Goal: Use online tool/utility: Utilize a website feature to perform a specific function

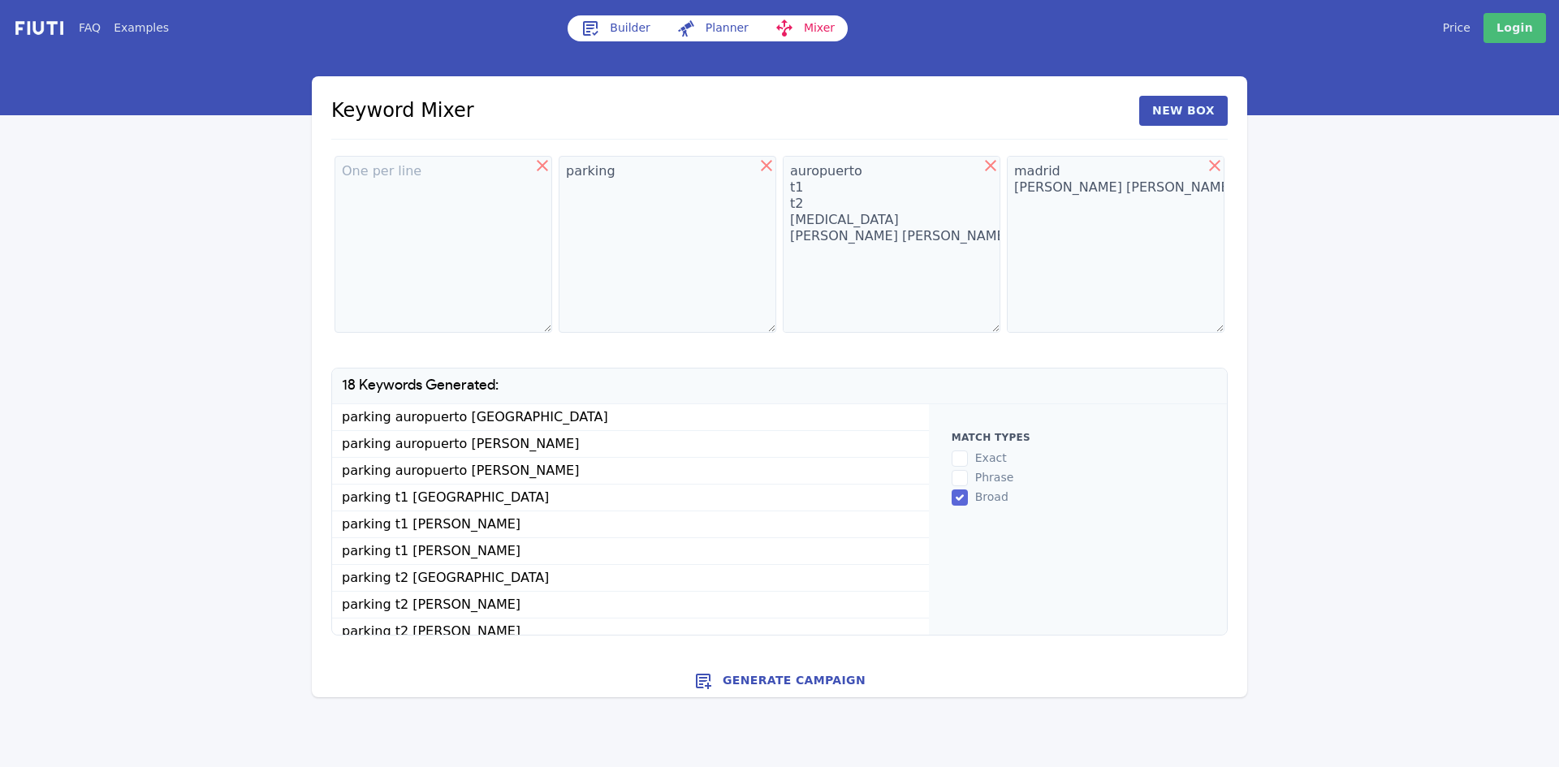
click at [542, 168] on icon at bounding box center [542, 165] width 19 height 19
type textarea "parking"
type textarea "auropuerto t1 t2 [MEDICAL_DATA] [PERSON_NAME] [PERSON_NAME]"
type textarea "madrid [PERSON_NAME] [PERSON_NAME]"
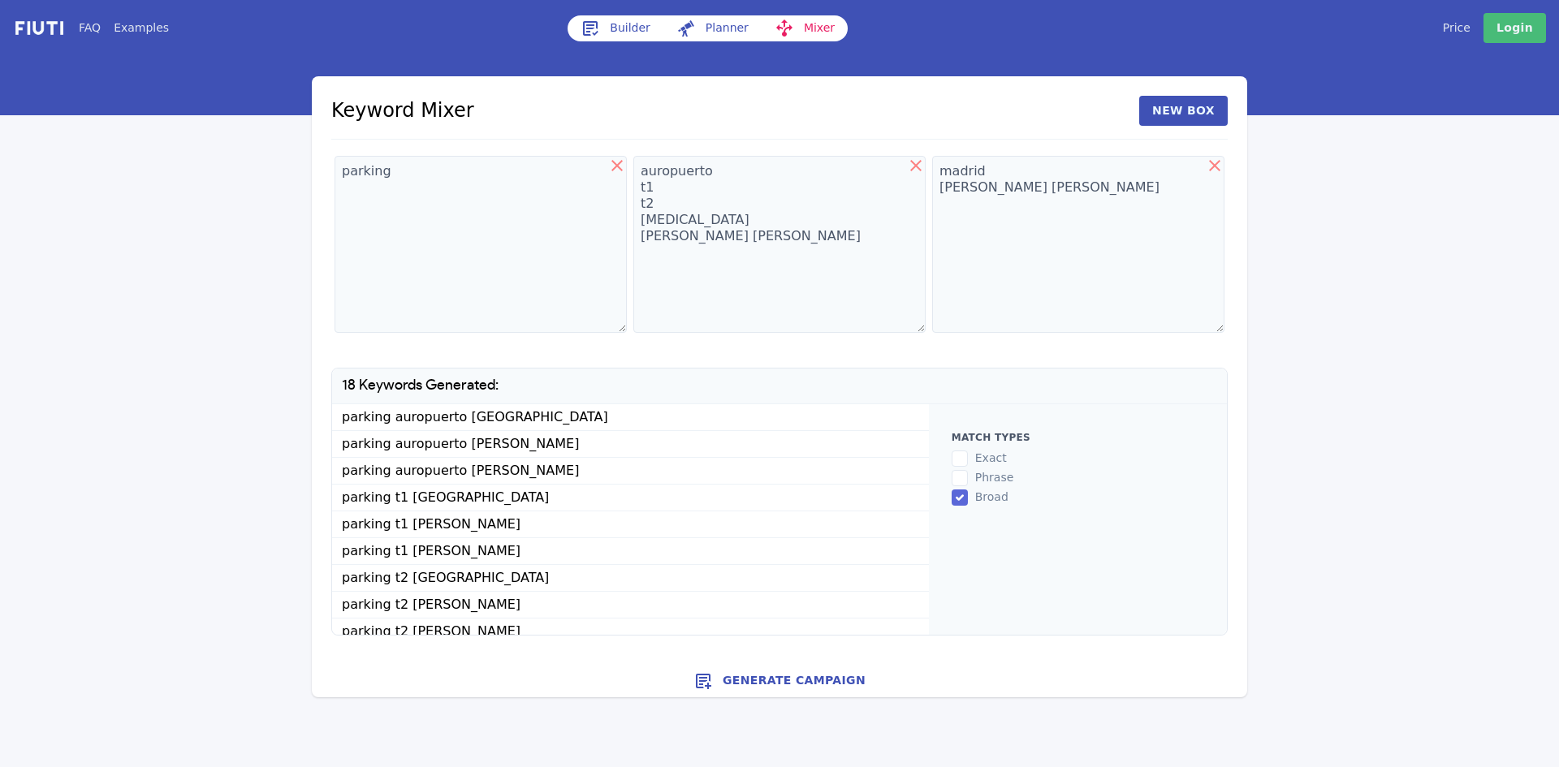
click at [612, 169] on icon at bounding box center [616, 165] width 19 height 19
type textarea "auropuerto t1 t2 [MEDICAL_DATA] [PERSON_NAME] [PERSON_NAME]"
type textarea "madrid [PERSON_NAME] [PERSON_NAME]"
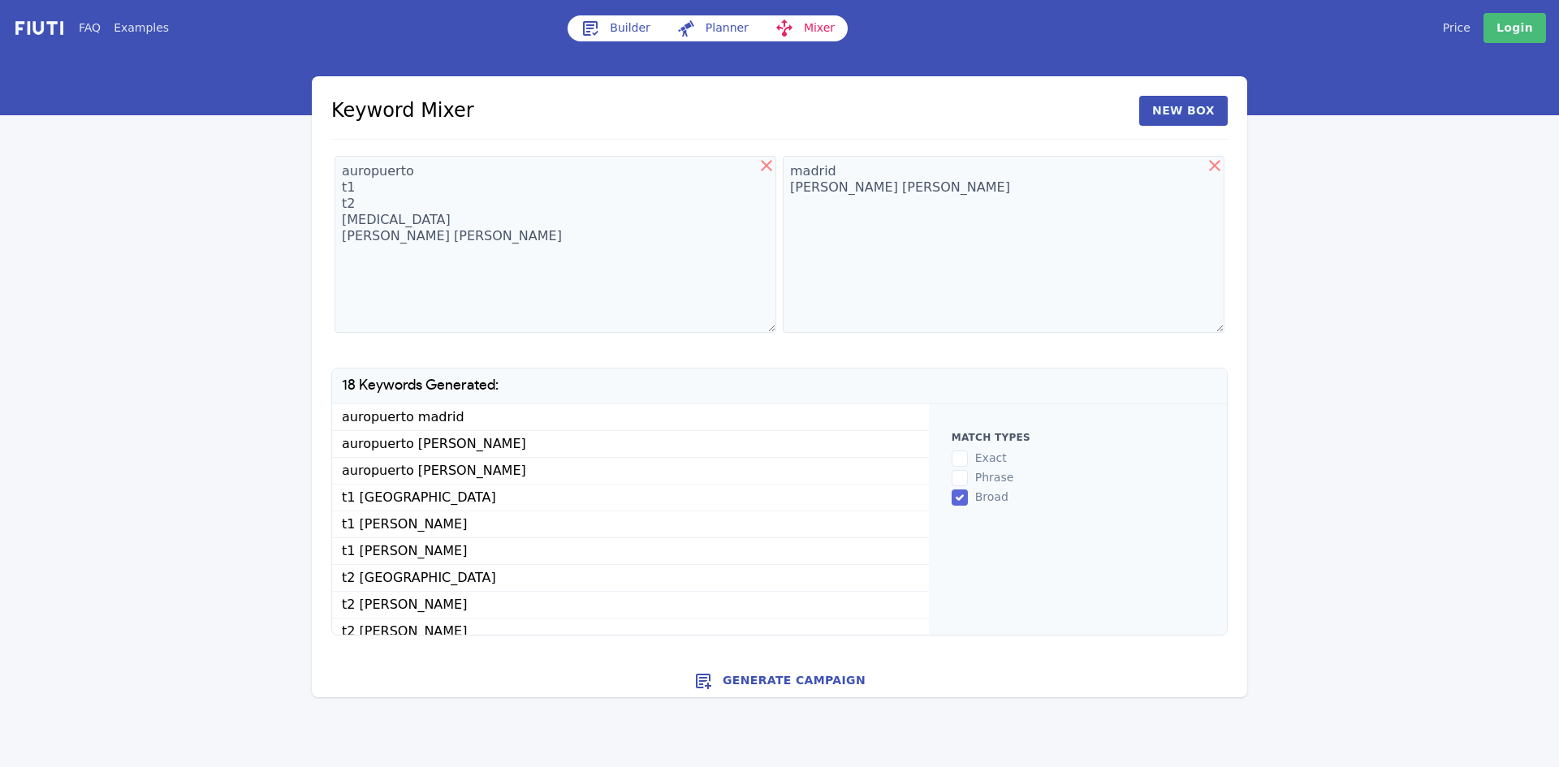
click at [761, 164] on icon at bounding box center [766, 165] width 19 height 19
type textarea "madrid [PERSON_NAME] [PERSON_NAME]"
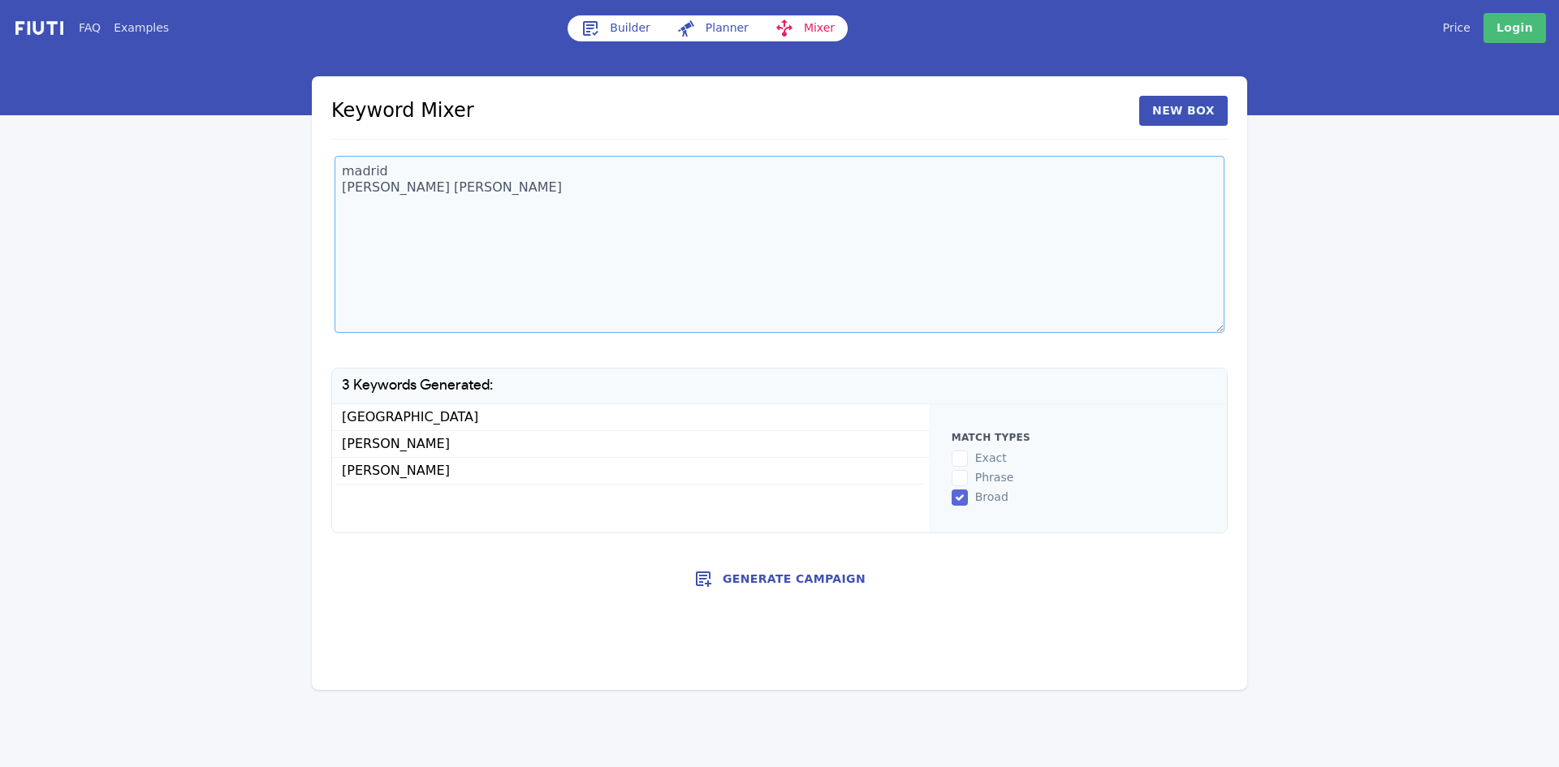
drag, startPoint x: 521, startPoint y: 224, endPoint x: 306, endPoint y: 166, distance: 222.9
click at [306, 166] on div "FAQ Examples Builder Planner Mixer My campaigns Price Settings Login Logout Key…" at bounding box center [779, 345] width 1559 height 690
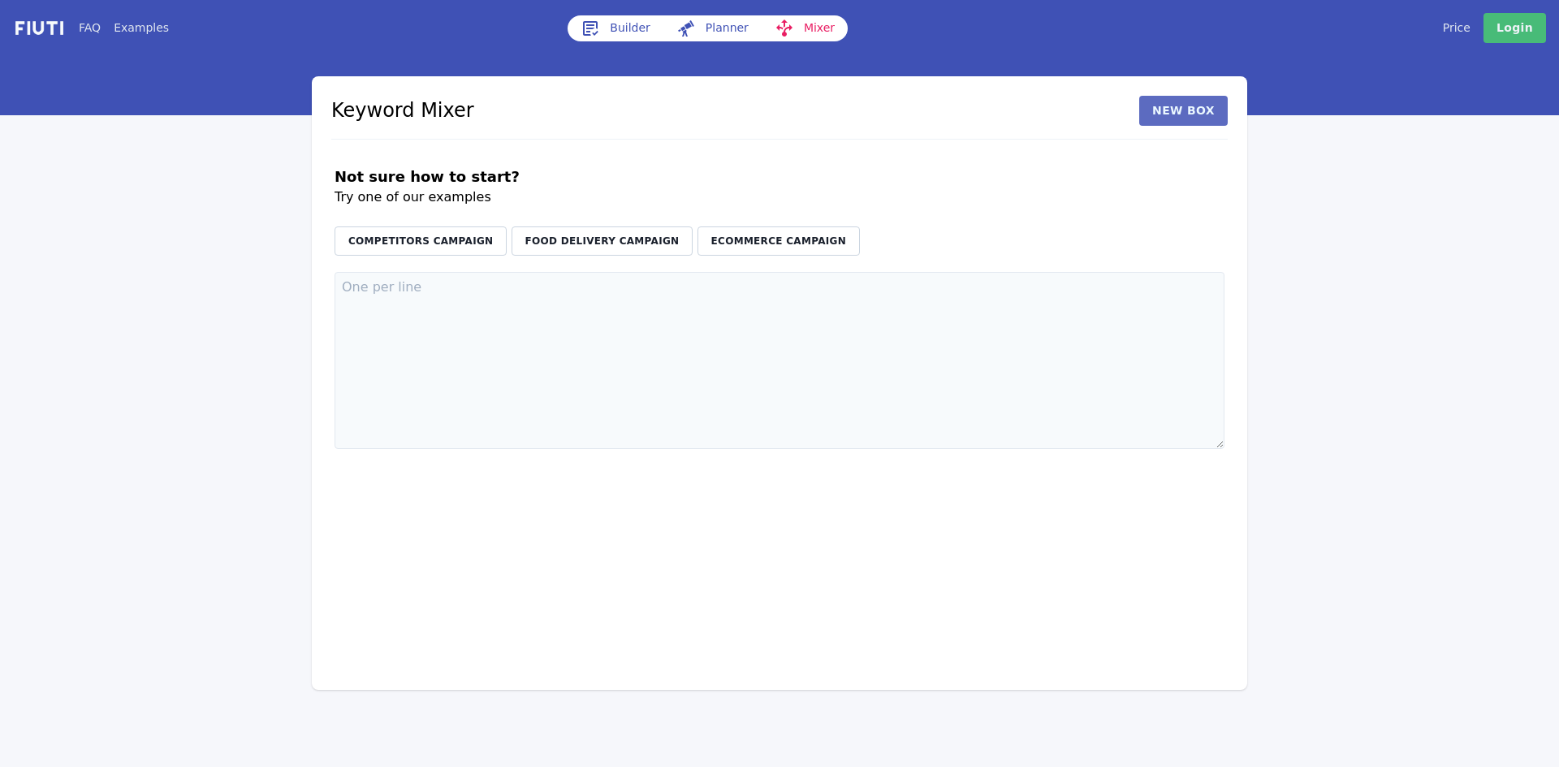
click at [1197, 113] on button "New Box" at bounding box center [1183, 111] width 88 height 30
click at [482, 355] on textarea at bounding box center [555, 360] width 442 height 177
paste textarea "abono de otoño para bonsais abono foliar bonsai abono foliar ecologico abono li…"
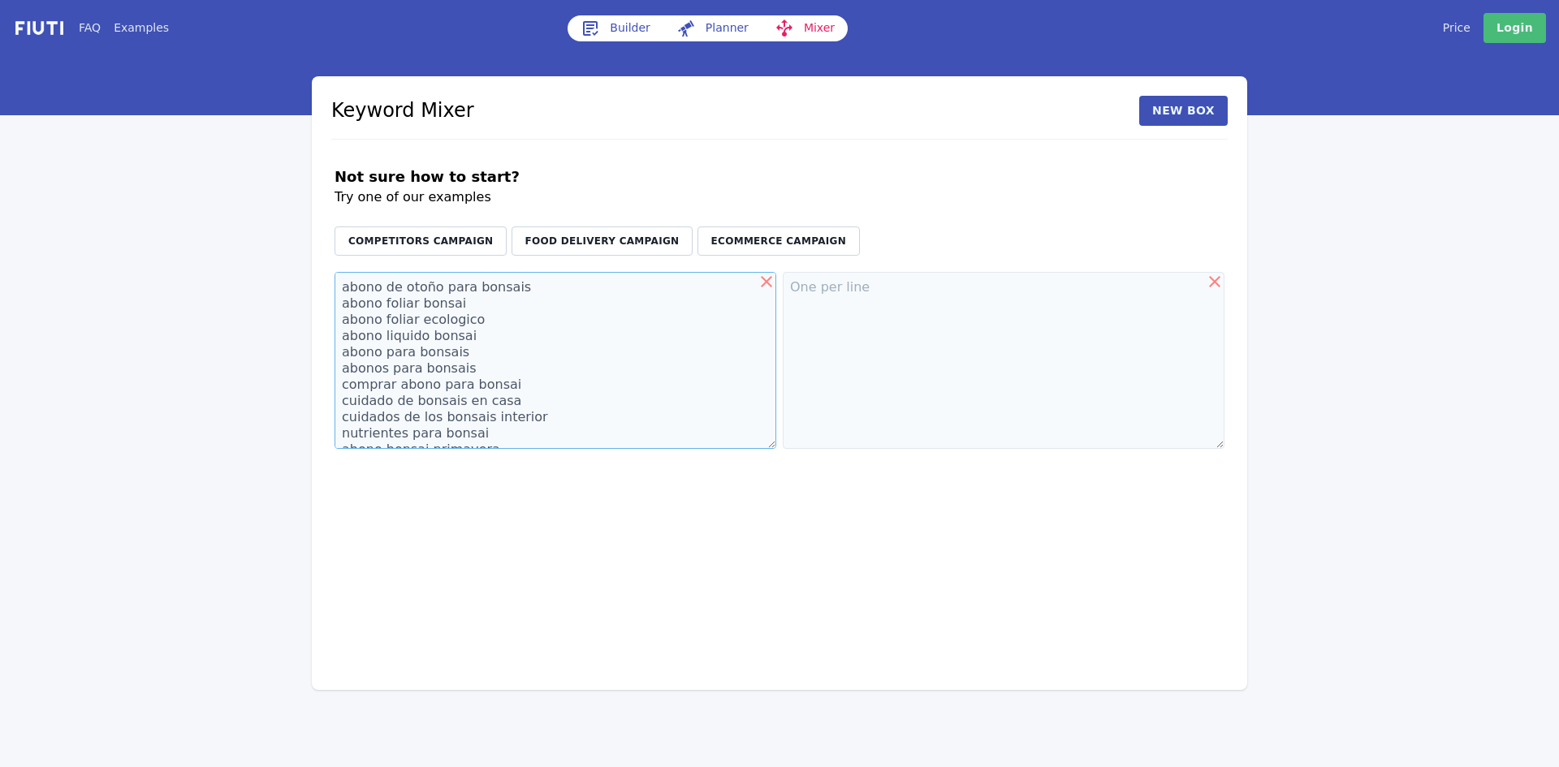
scroll to position [123, 0]
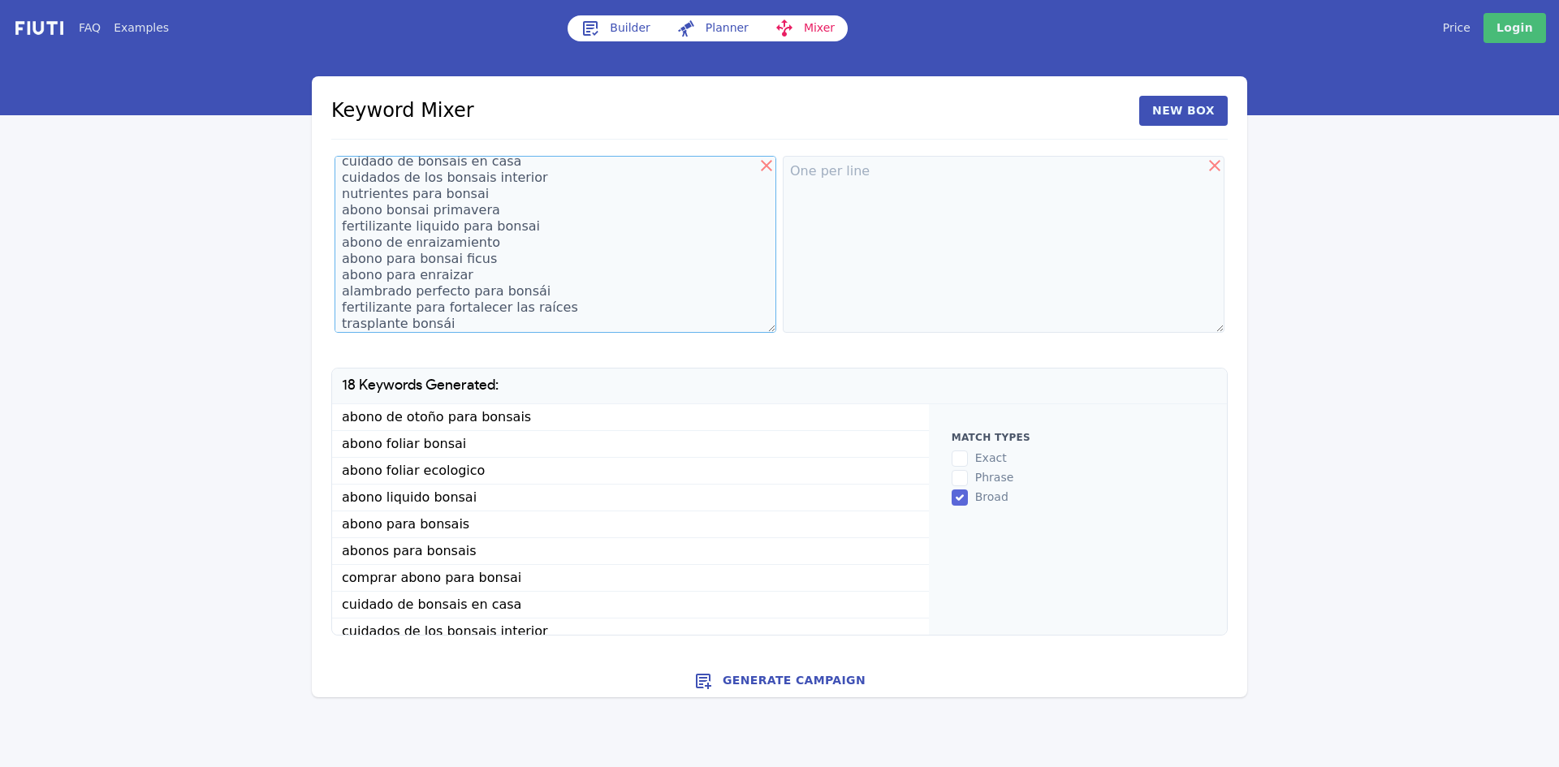
type textarea "abono de otoño para bonsais abono foliar bonsai abono foliar ecologico abono li…"
click at [856, 227] on textarea at bounding box center [1004, 244] width 442 height 177
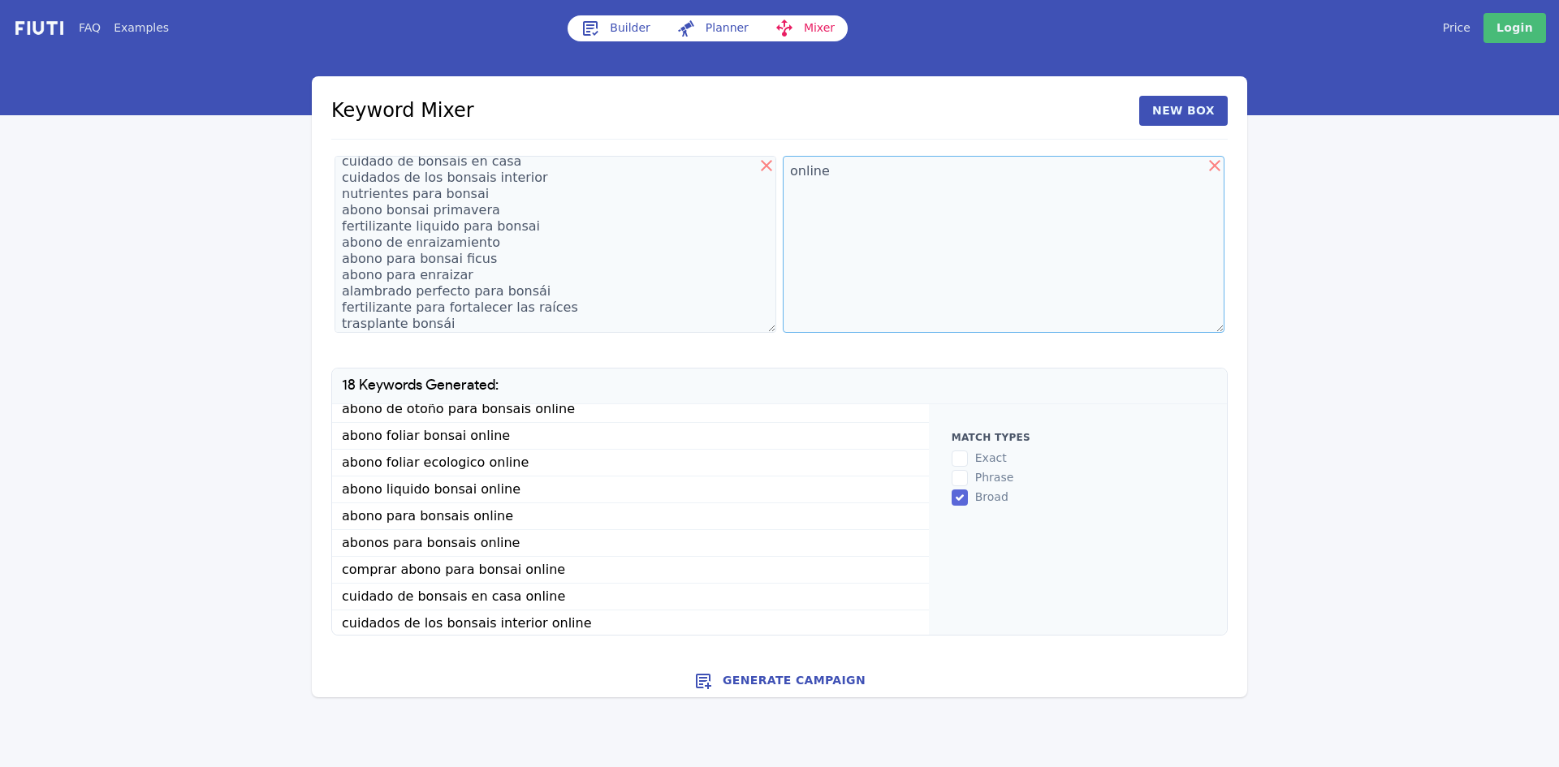
scroll to position [0, 0]
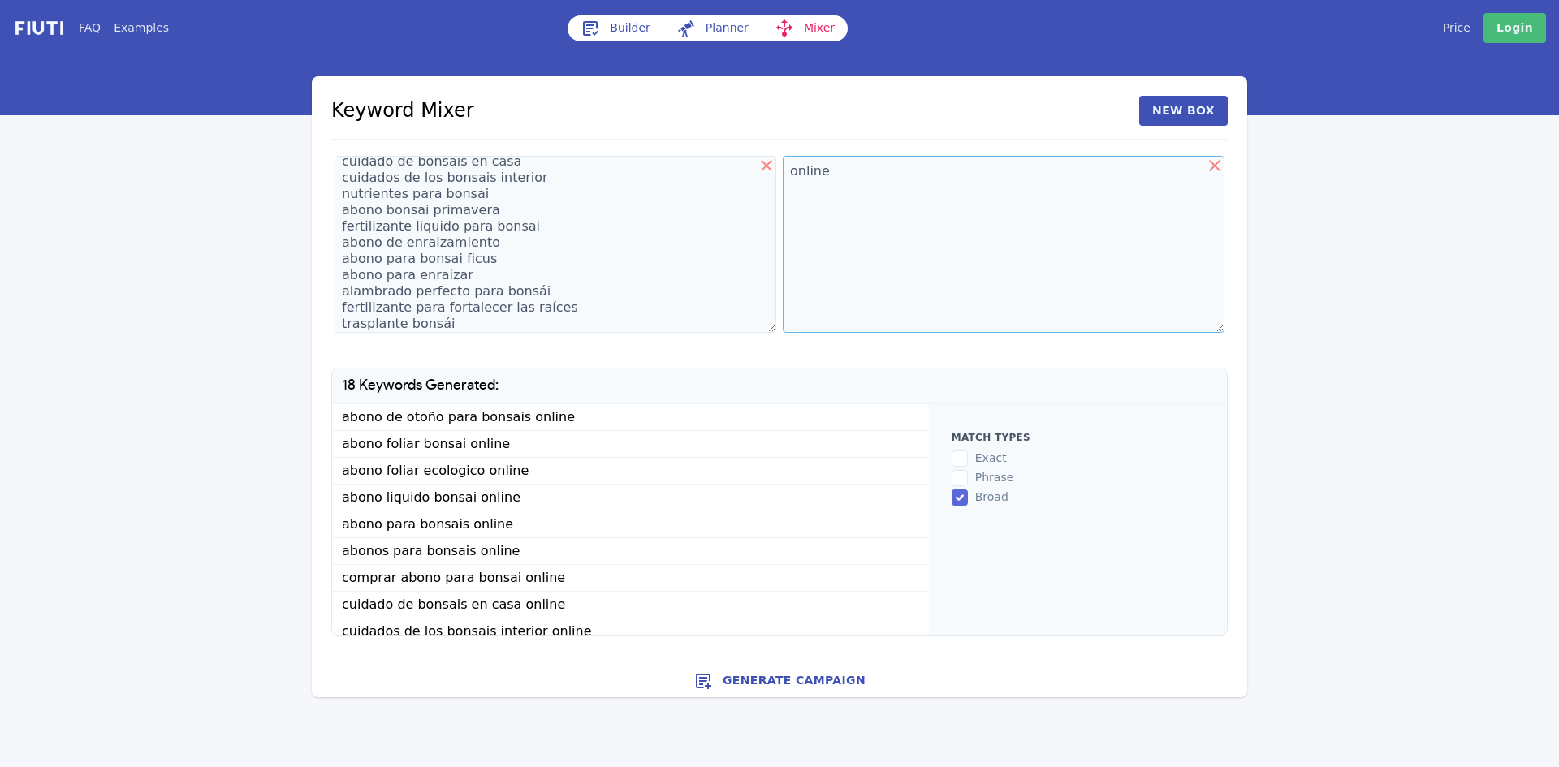
type textarea "online"
copy ul "abono de otoño para bonsais online abono foliar bonsai online abono foliar ecol…"
click at [766, 169] on icon at bounding box center [766, 165] width 19 height 19
type textarea "online"
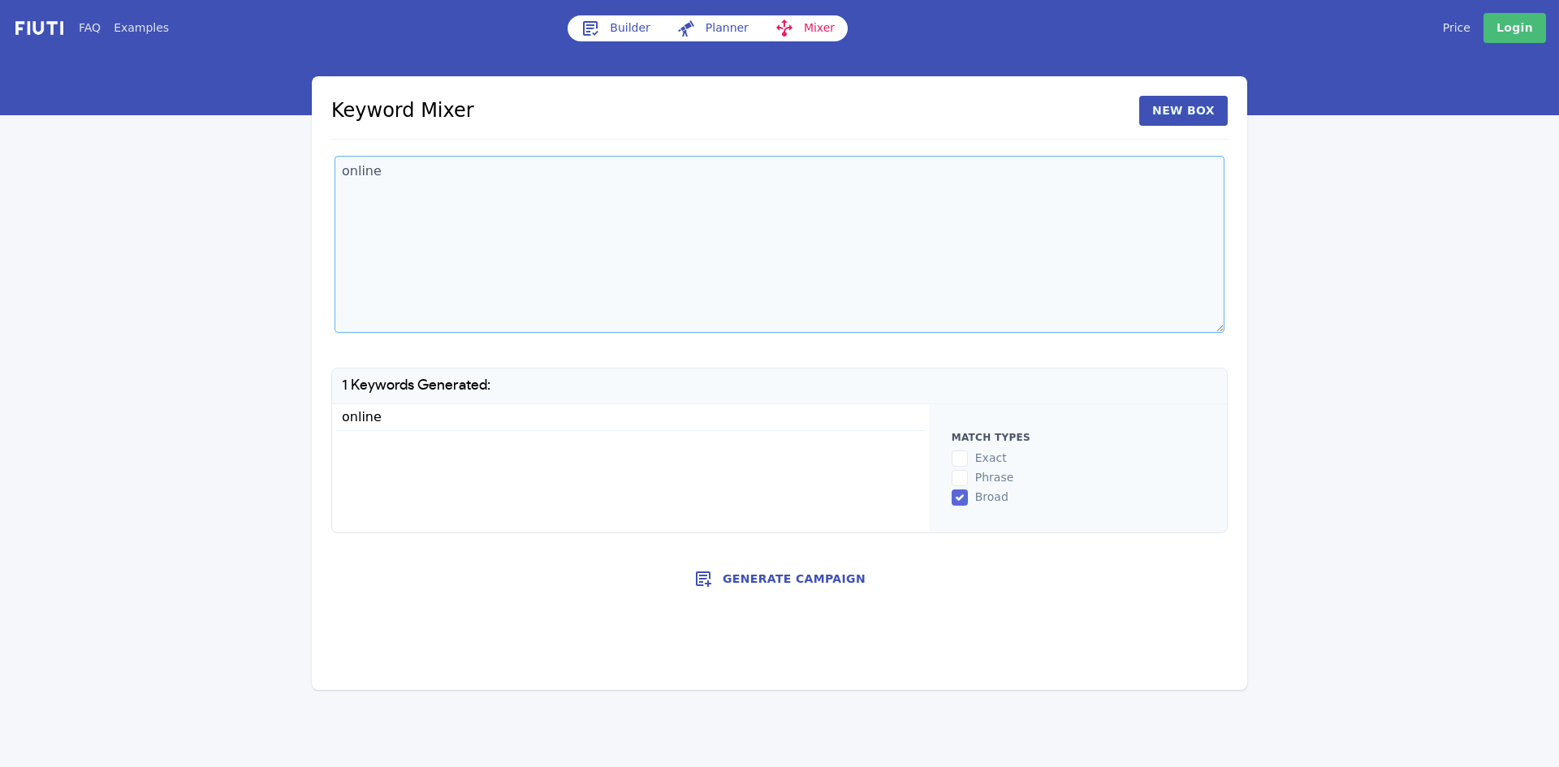
click at [719, 170] on textarea "online" at bounding box center [779, 244] width 890 height 177
click at [712, 172] on textarea "online" at bounding box center [779, 244] width 890 height 177
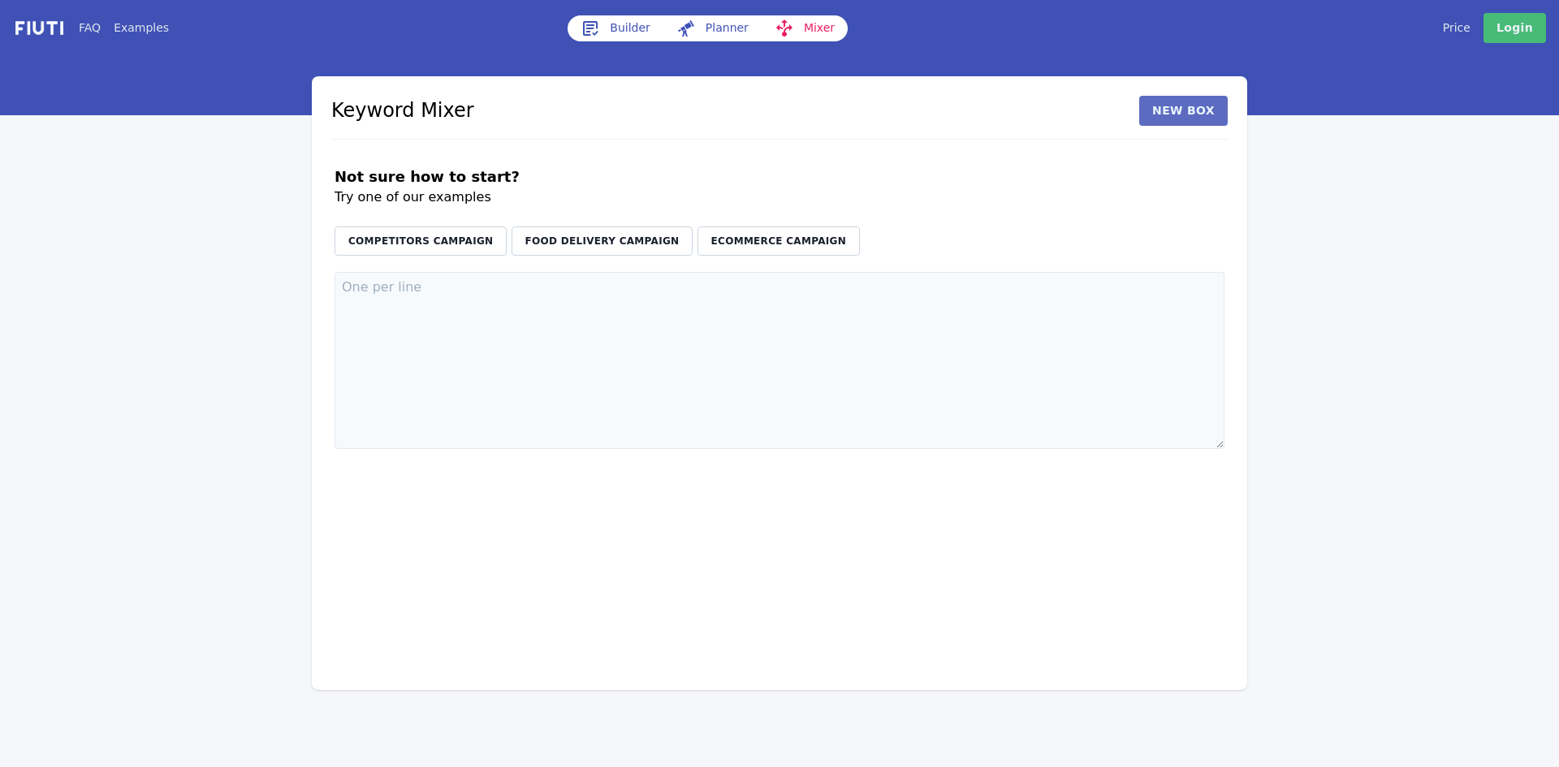
click at [1178, 108] on button "New Box" at bounding box center [1183, 111] width 88 height 30
click at [655, 308] on textarea at bounding box center [555, 360] width 442 height 177
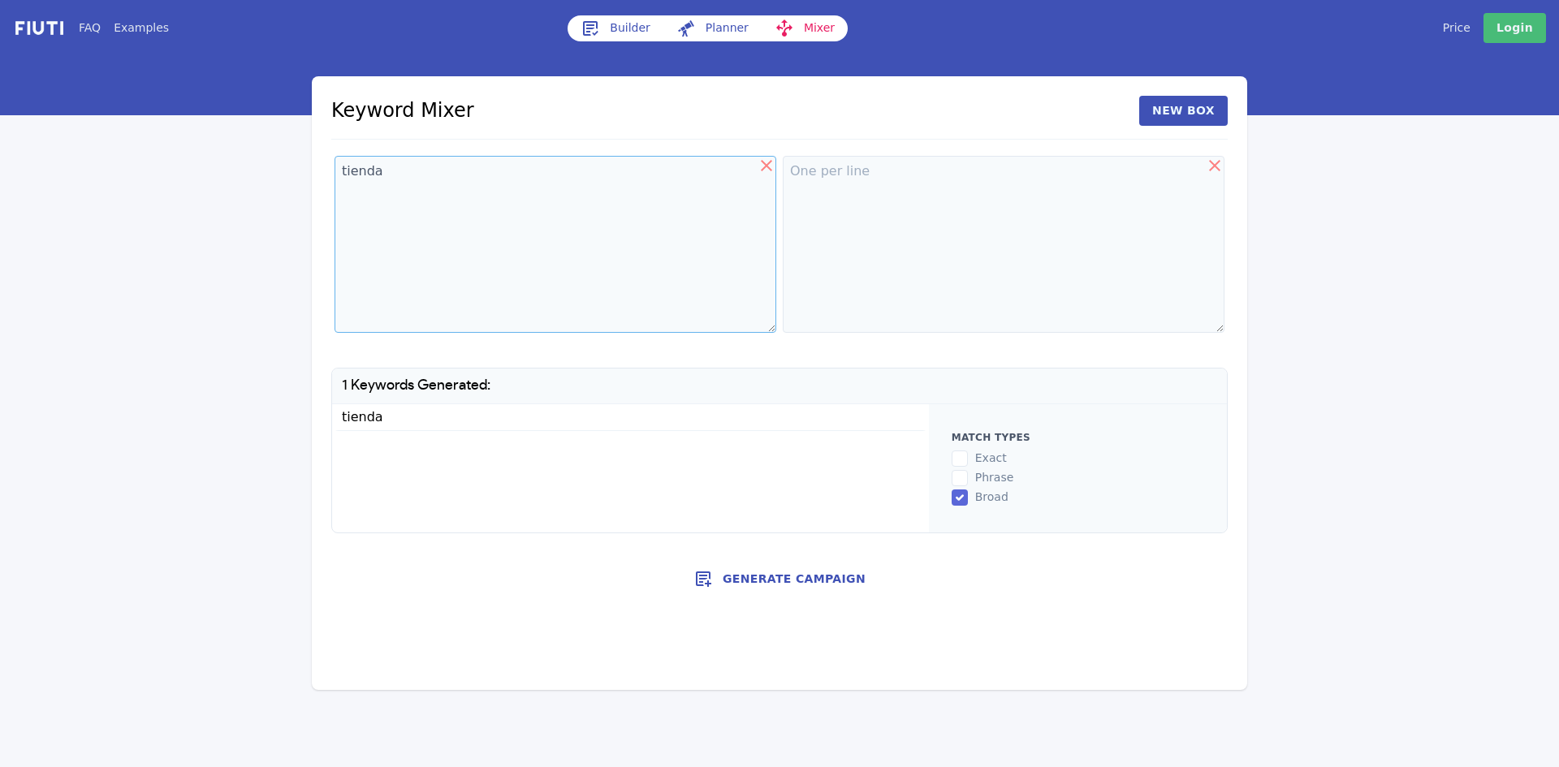
type textarea "tienda"
click at [899, 238] on textarea at bounding box center [1004, 244] width 442 height 177
paste textarea "abono de otoño para bonsais online abono foliar bonsai online abono foliar ecol…"
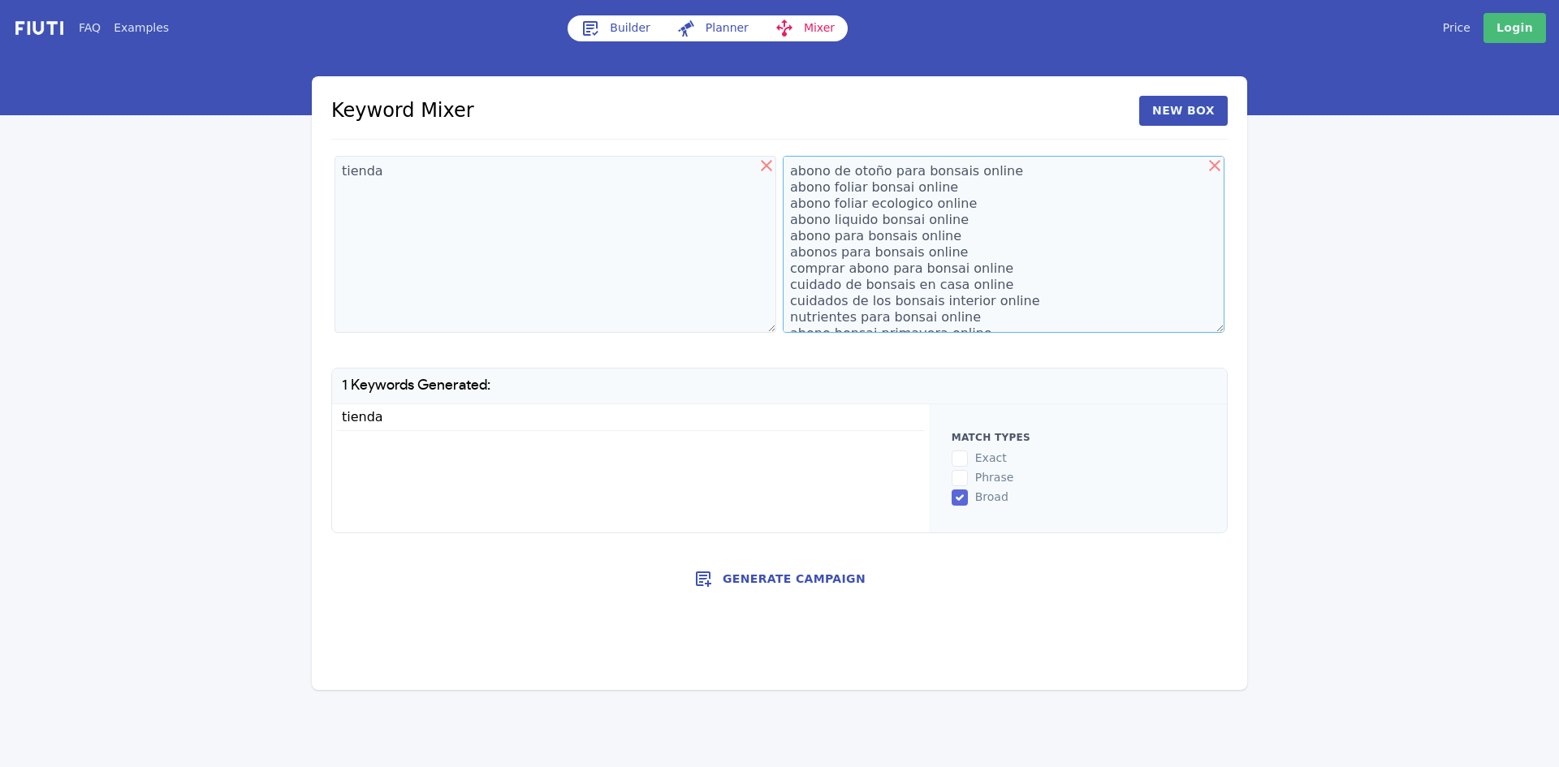
scroll to position [123, 0]
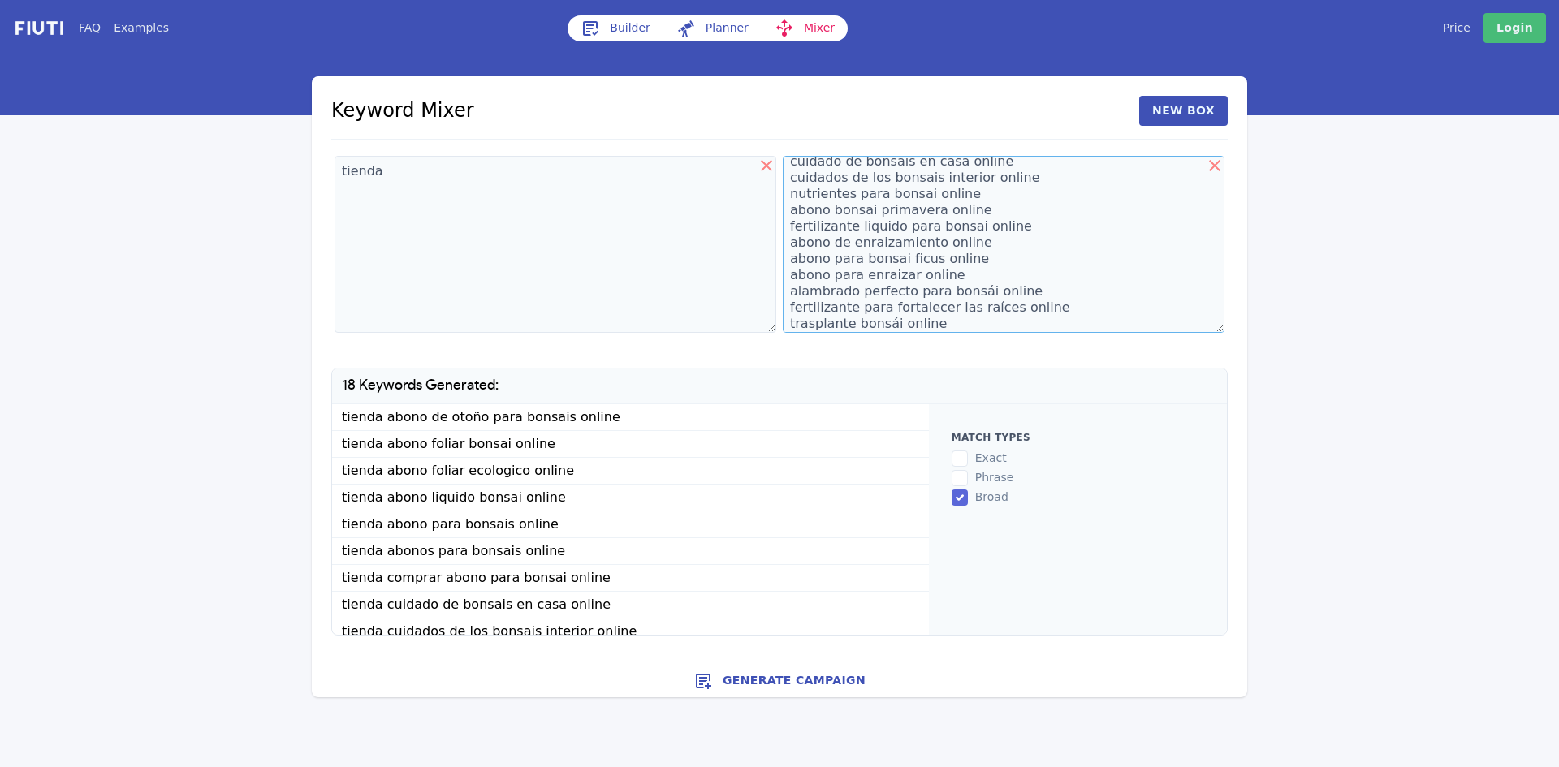
type textarea "abono de otoño para bonsais online abono foliar bonsai online abono foliar ecol…"
copy ul "tienda abono de otoño para bonsais online tienda abono foliar bonsai online tie…"
click at [602, 197] on textarea "tienda" at bounding box center [555, 244] width 442 height 177
click at [516, 420] on li "comprar abono de otoño para bonsais online" at bounding box center [630, 417] width 597 height 27
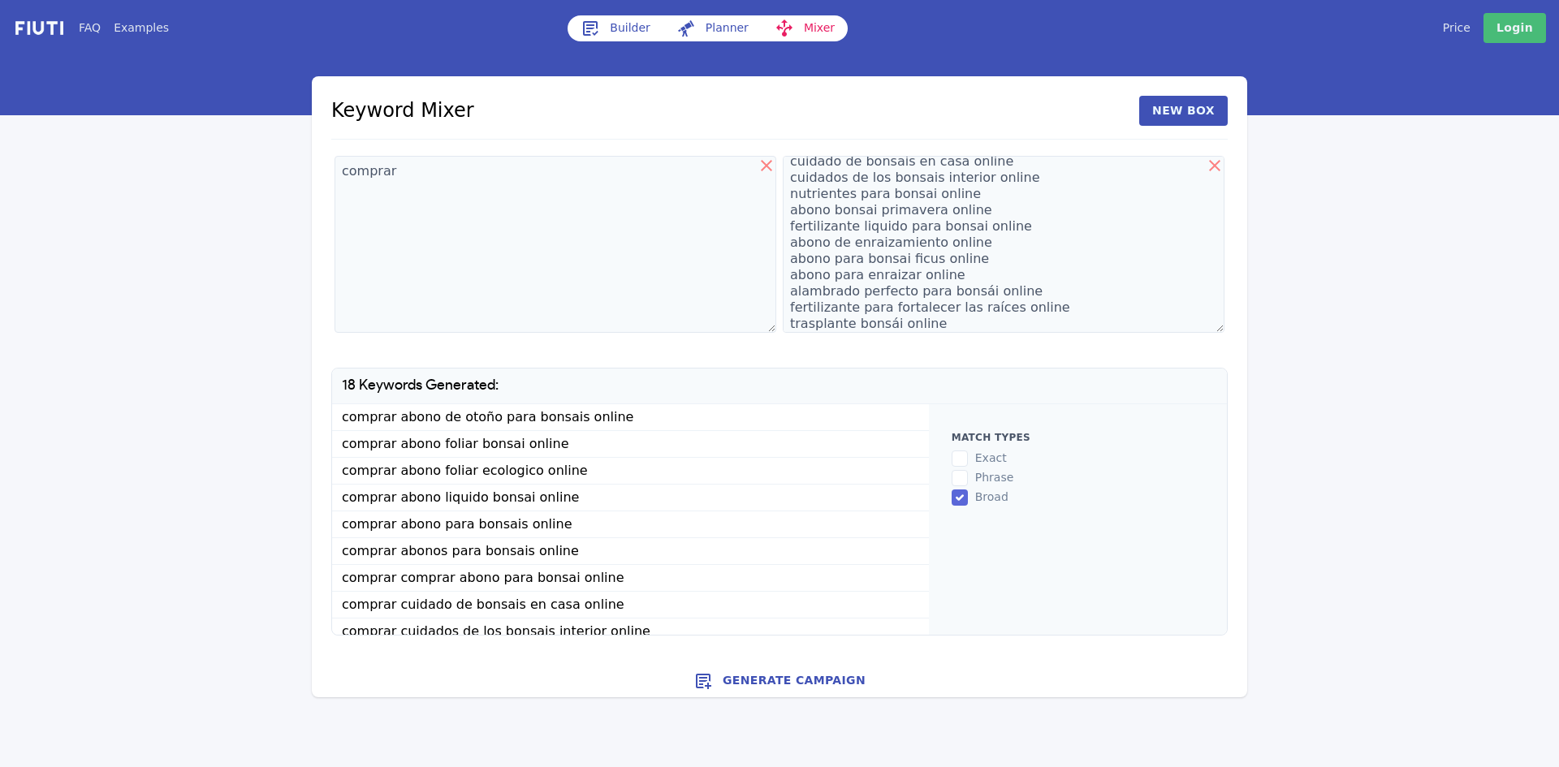
copy ul "comprar abono de otoño para bonsais online comprar abono foliar bonsai online c…"
click at [1214, 166] on icon at bounding box center [1214, 165] width 11 height 11
type textarea "abono de otoño para bonsais online abono foliar bonsai online abono foliar ecol…"
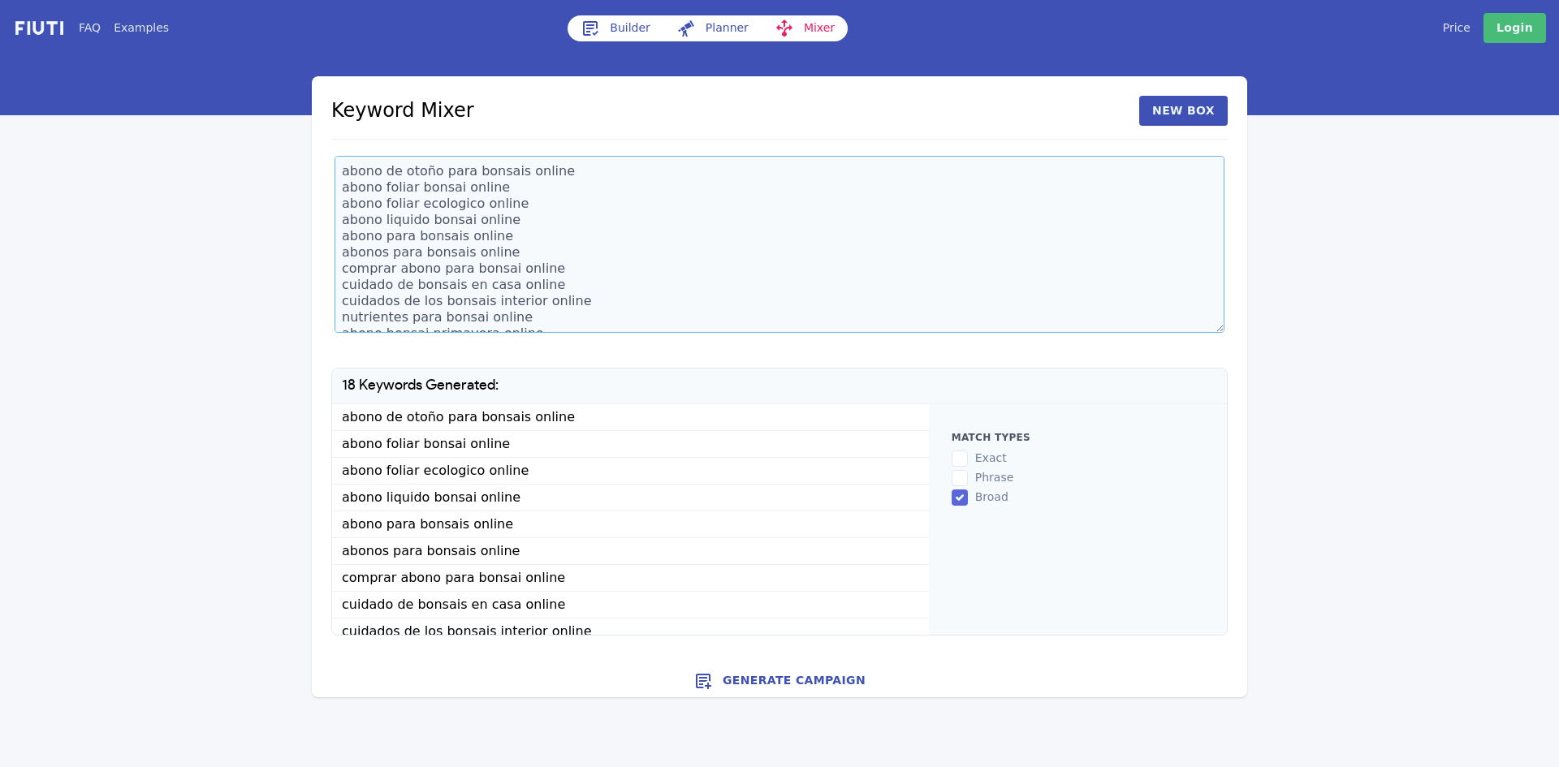
scroll to position [130, 0]
drag, startPoint x: 339, startPoint y: 176, endPoint x: 587, endPoint y: 398, distance: 332.3
click at [587, 398] on div "Keyword Mixer New Box abono de otoño para bonsais online abono foliar bonsai on…" at bounding box center [779, 365] width 935 height 579
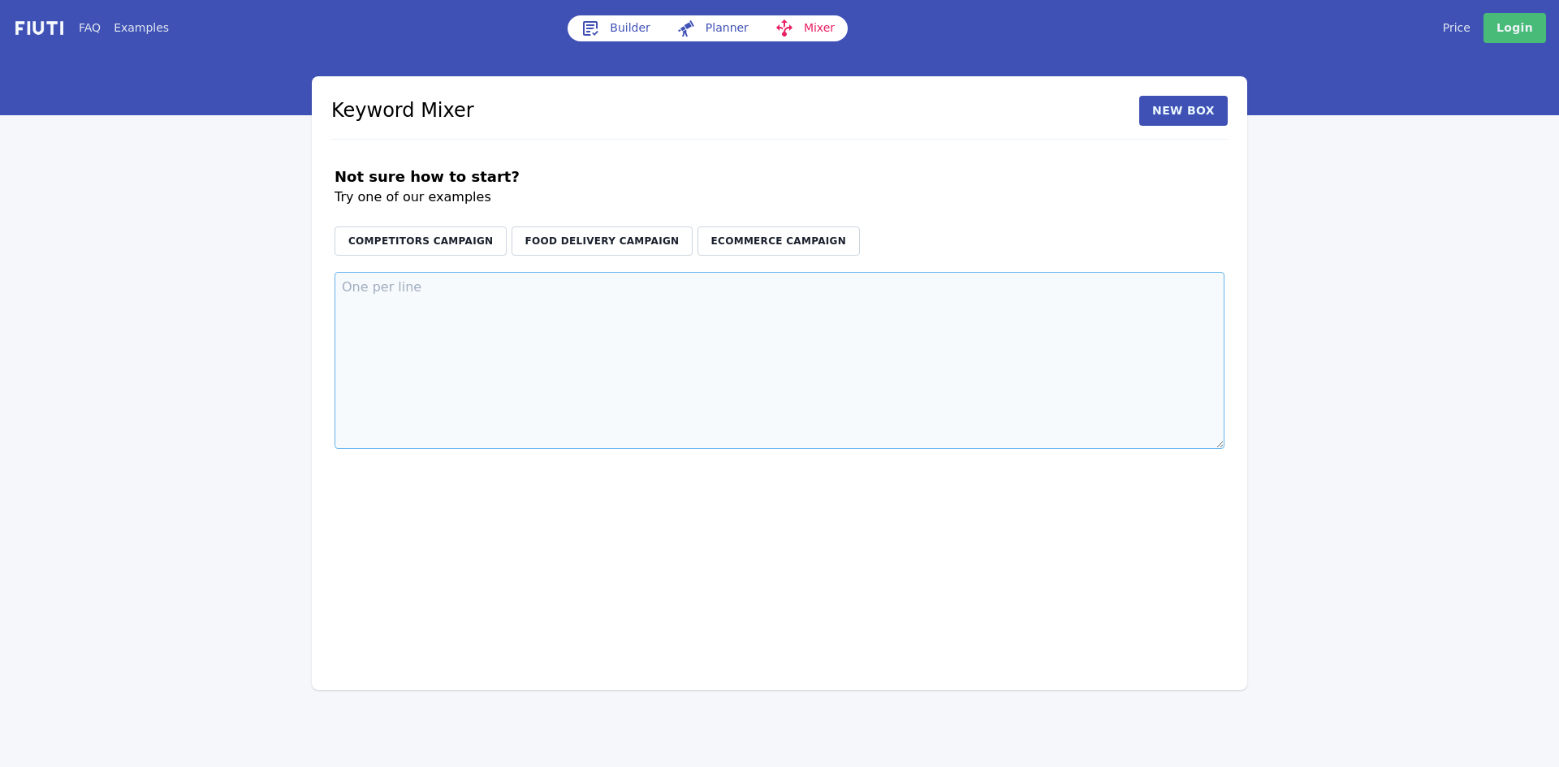
scroll to position [0, 0]
click at [463, 330] on textarea at bounding box center [779, 360] width 890 height 177
click at [1201, 114] on button "New Box" at bounding box center [1183, 111] width 88 height 30
click at [560, 315] on textarea at bounding box center [555, 360] width 442 height 177
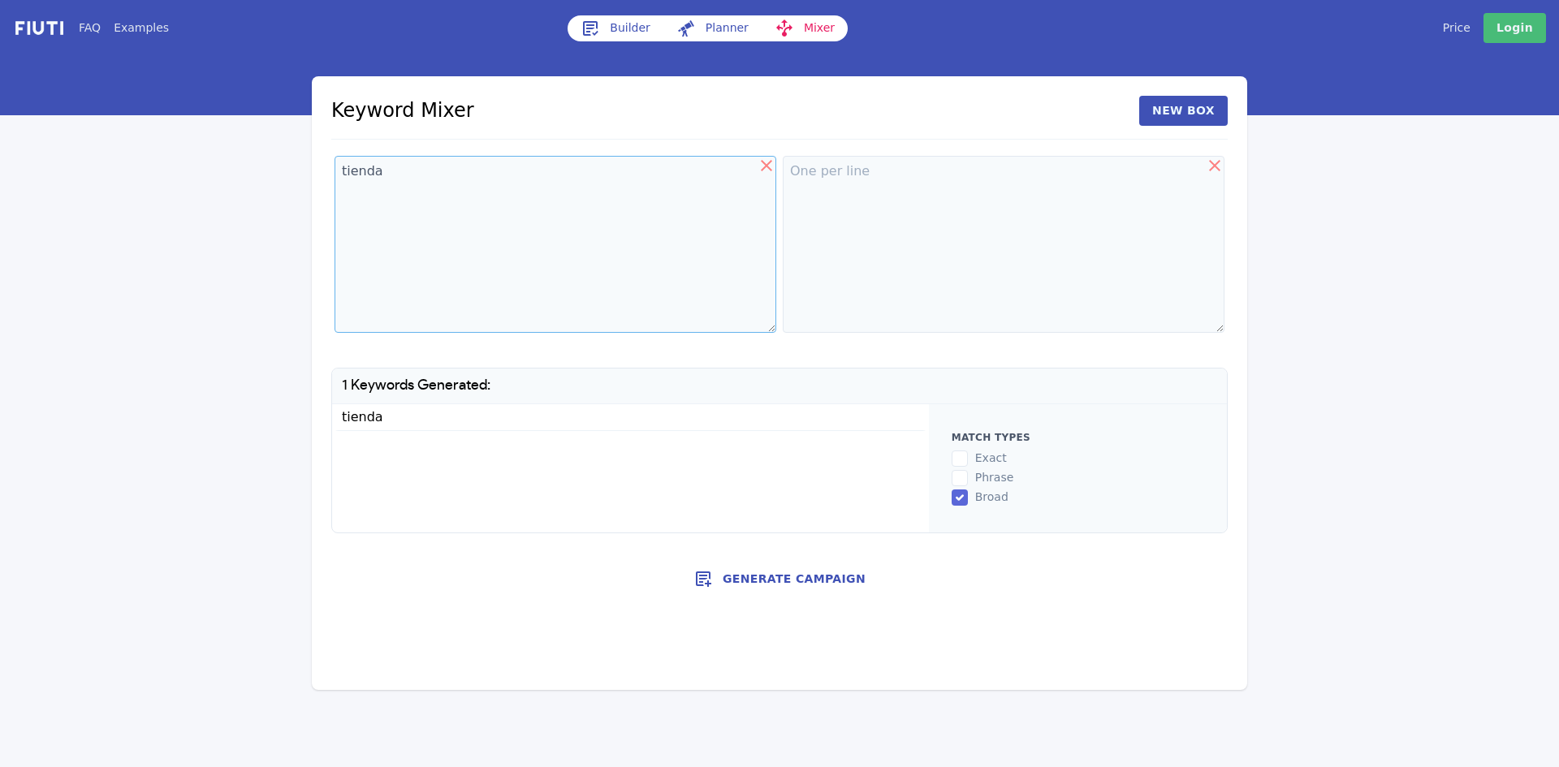
type textarea "tienda"
click at [865, 253] on textarea at bounding box center [1004, 244] width 442 height 177
paste textarea "abono de otoño para bonsais abono foliar bonsai abono foliar ecologico abono li…"
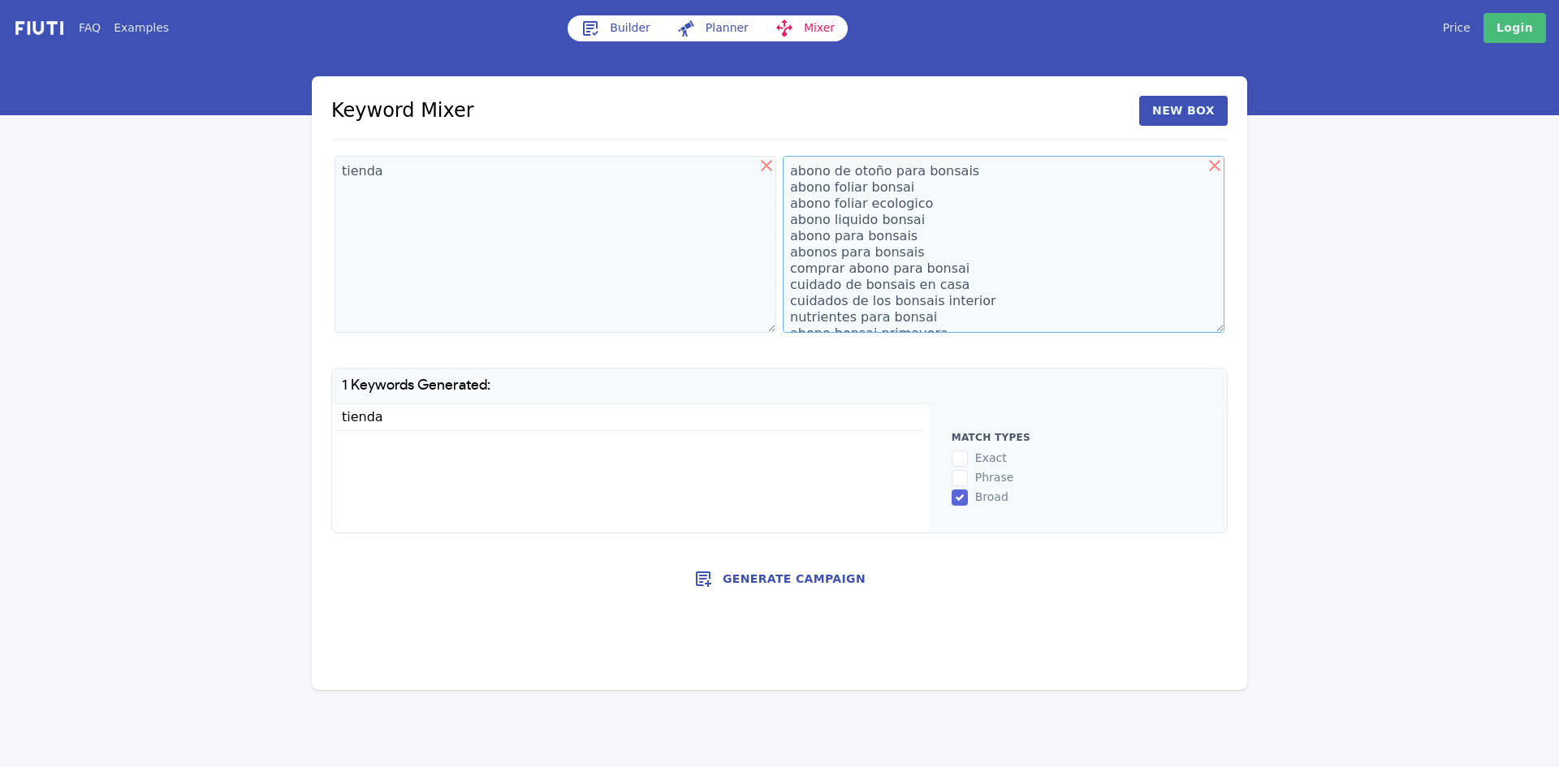
scroll to position [123, 0]
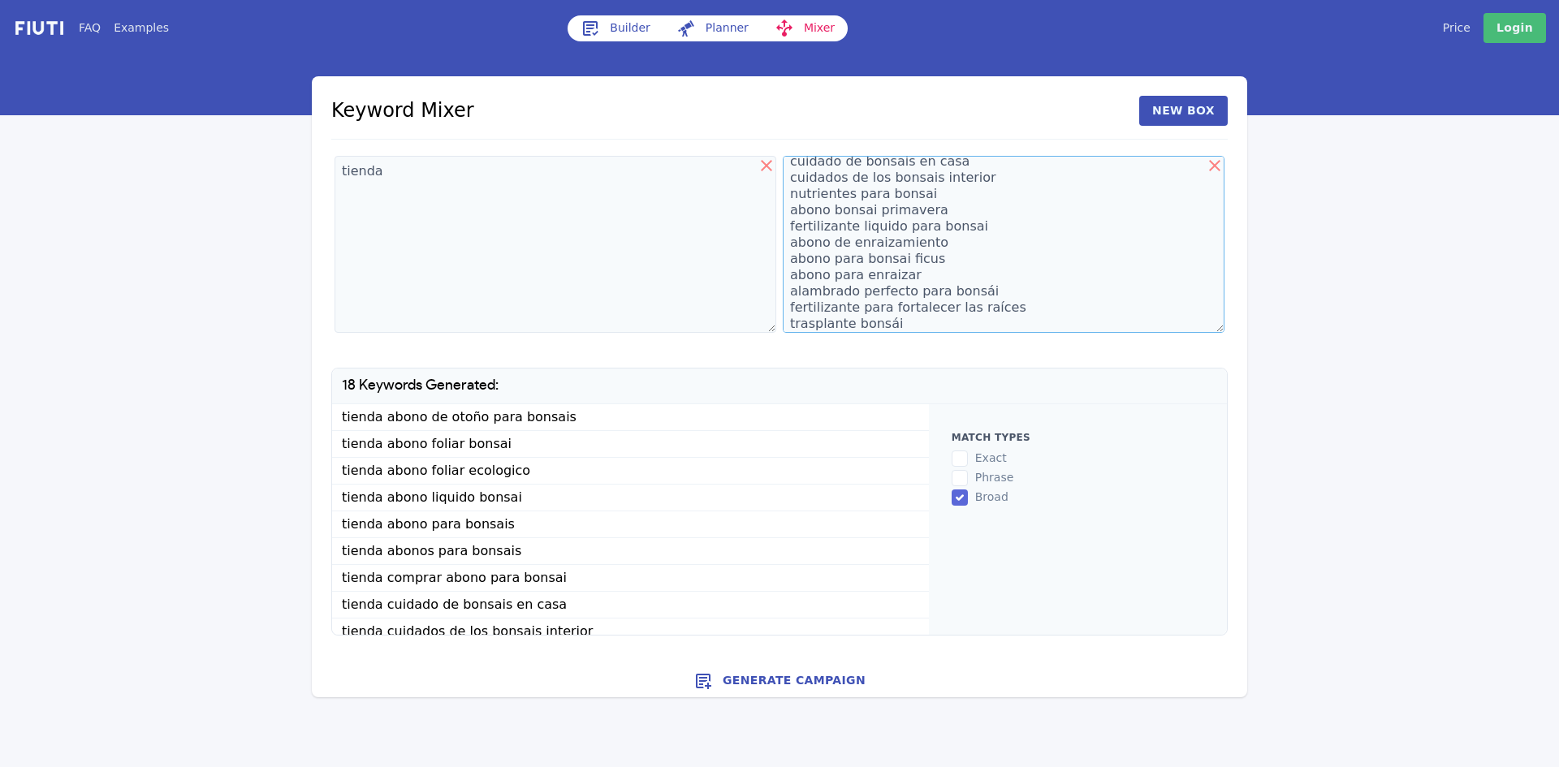
type textarea "abono de otoño para bonsais abono foliar bonsai abono foliar ecologico abono li…"
click at [342, 416] on li "tienda abono de otoño para bonsais" at bounding box center [630, 417] width 597 height 27
copy ul "tienda abono de otoño para bonsais tienda abono foliar bonsai tienda abono foli…"
click at [763, 165] on icon at bounding box center [766, 165] width 19 height 19
type textarea "abono de otoño para bonsais abono foliar bonsai abono foliar ecologico abono li…"
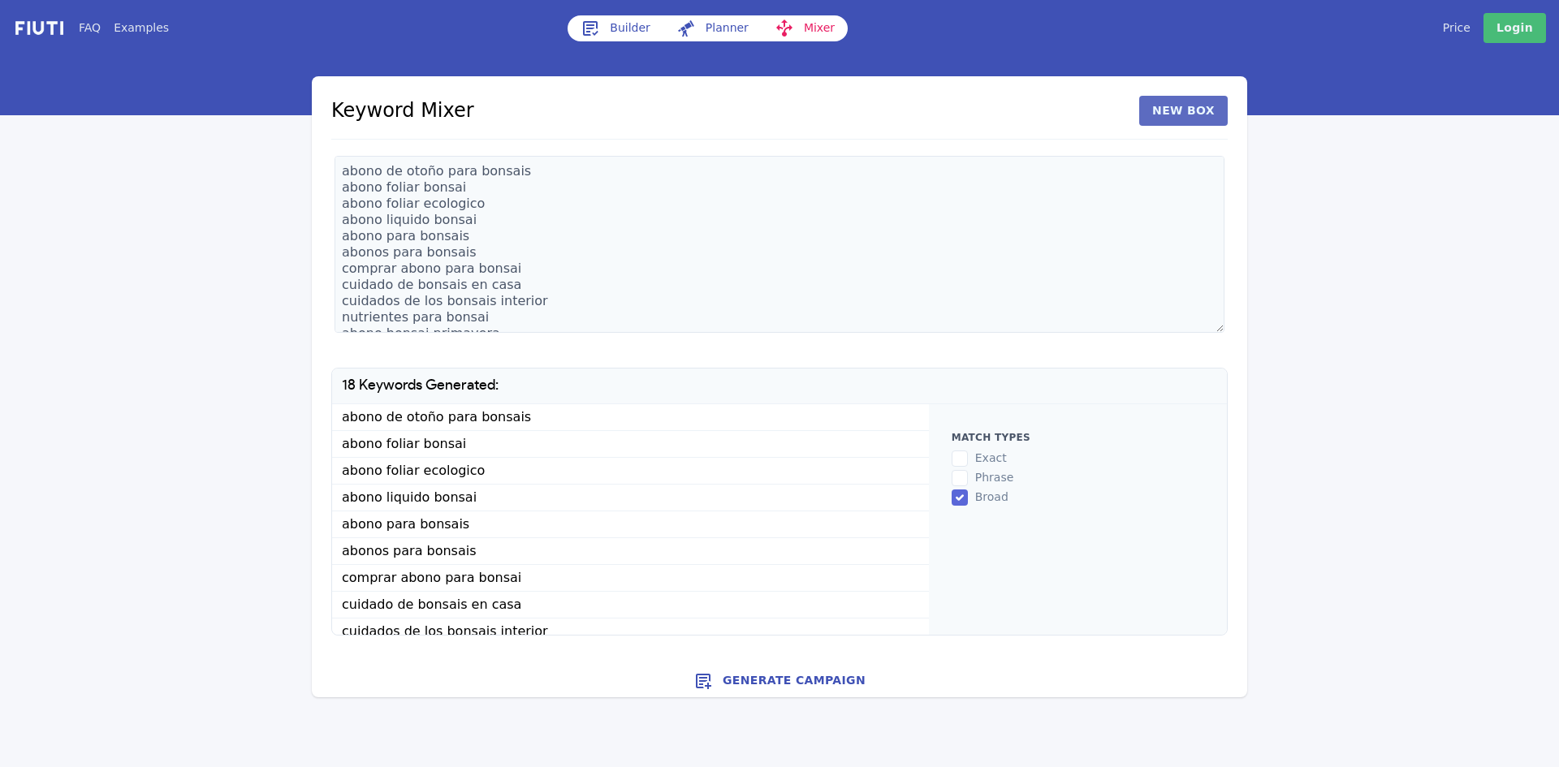
click at [1190, 115] on button "New Box" at bounding box center [1183, 111] width 88 height 30
drag, startPoint x: 684, startPoint y: 170, endPoint x: 848, endPoint y: 178, distance: 164.1
click at [848, 178] on div "abono de otoño para bonsais abono foliar bonsai abono foliar ecologico abono li…" at bounding box center [779, 247] width 896 height 189
click at [764, 166] on icon at bounding box center [766, 165] width 19 height 19
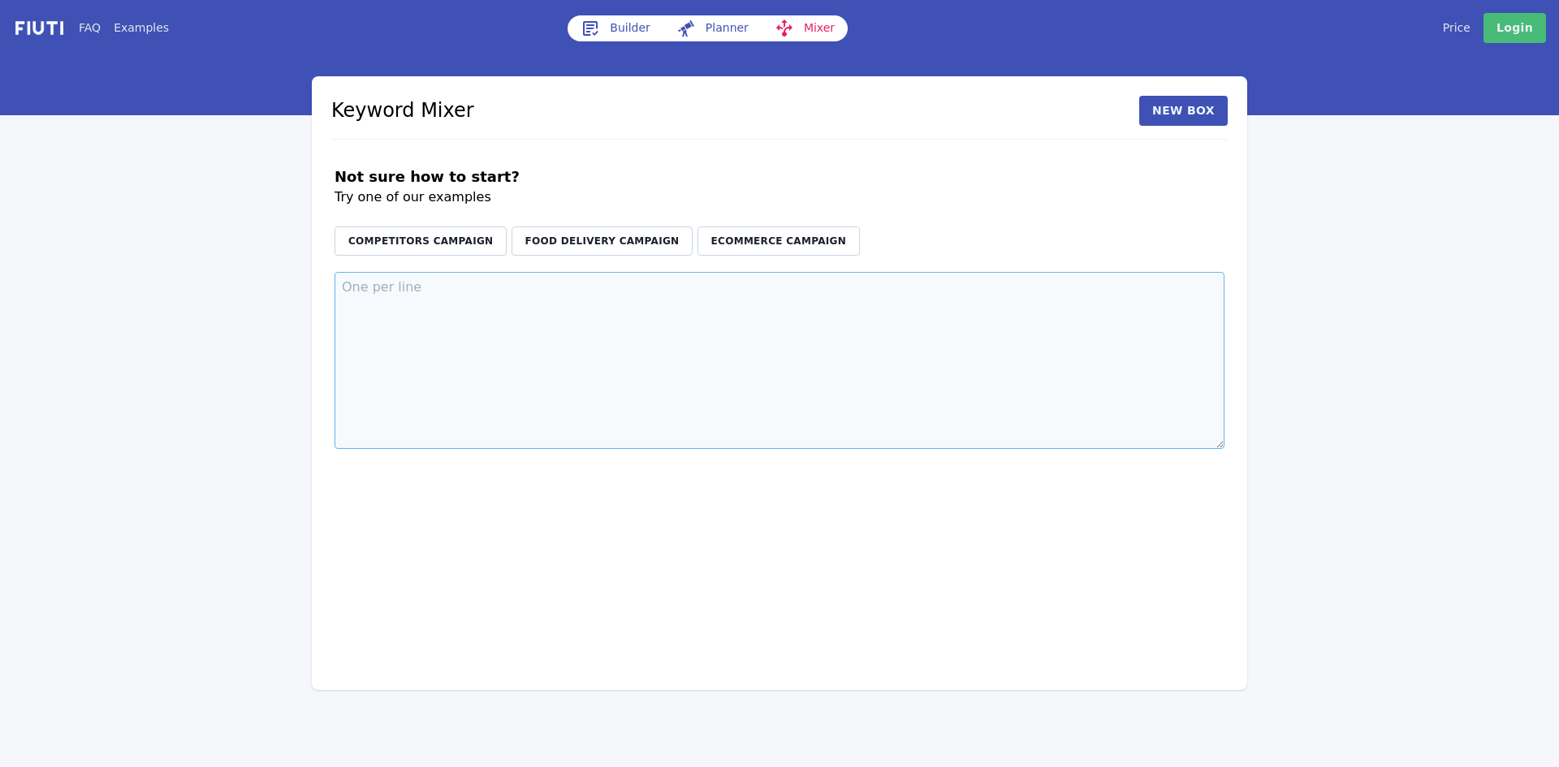
click at [522, 334] on textarea at bounding box center [779, 360] width 890 height 177
click at [1175, 102] on button "New Box" at bounding box center [1183, 111] width 88 height 30
click at [849, 340] on textarea at bounding box center [1004, 360] width 442 height 177
paste textarea "abono de otoño para bonsais abono foliar bonsai abono foliar ecologico abono li…"
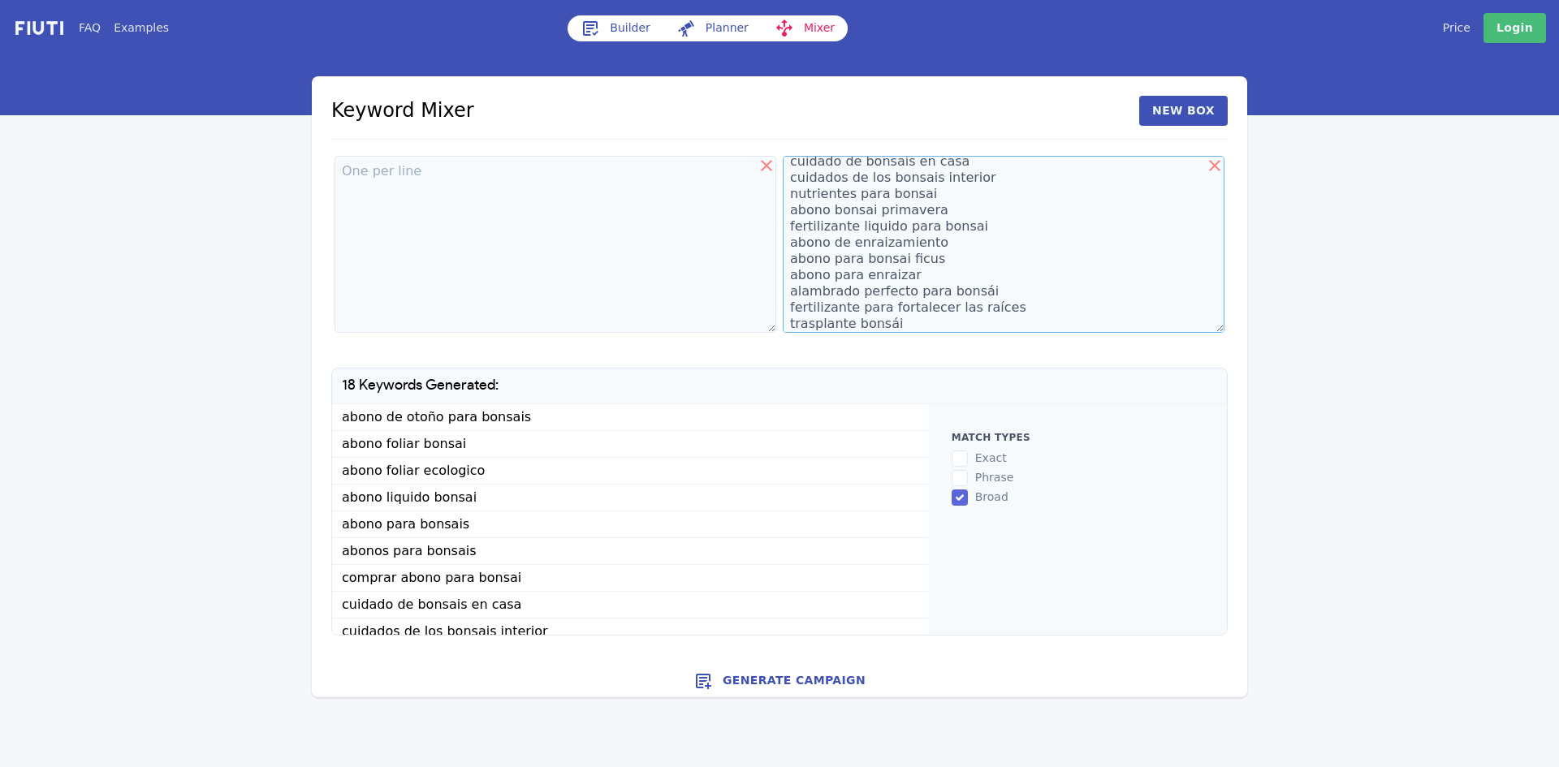
type textarea "abono de otoño para bonsais abono foliar bonsai abono foliar ecologico abono li…"
click at [610, 250] on textarea at bounding box center [555, 244] width 442 height 177
type textarea "comprar"
click at [496, 421] on li "comprar abono de otoño para bonsais" at bounding box center [630, 417] width 597 height 27
copy ul "comprar abono de otoño para bonsais comprar abono foliar bonsai comprar abono f…"
